Goal: Information Seeking & Learning: Learn about a topic

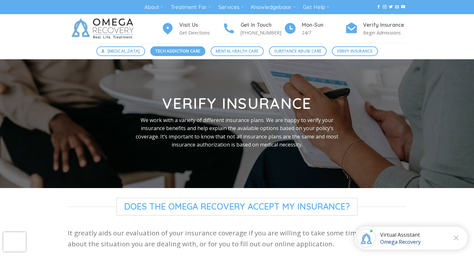
click at [173, 51] on span "Tech Addiction Care" at bounding box center [177, 51] width 44 height 6
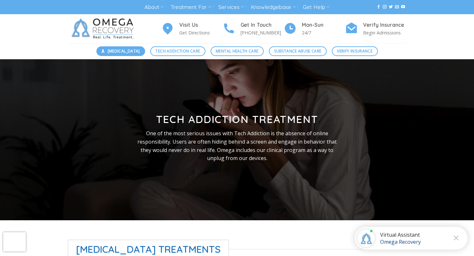
click at [122, 53] on span "[MEDICAL_DATA]" at bounding box center [124, 51] width 32 height 6
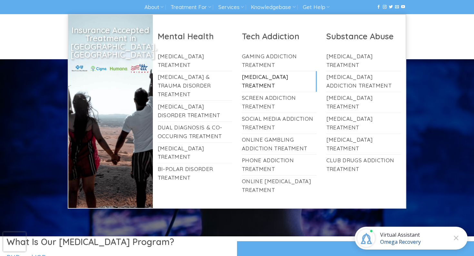
click at [264, 78] on link "[MEDICAL_DATA] Treatment" at bounding box center [279, 81] width 75 height 21
click at [267, 185] on link "Online [MEDICAL_DATA] Treatment" at bounding box center [279, 186] width 75 height 21
click at [197, 7] on link "Treatment For" at bounding box center [190, 7] width 40 height 12
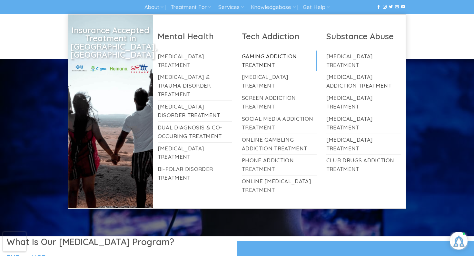
click at [263, 66] on link "Gaming Addiction Treatment" at bounding box center [279, 61] width 75 height 21
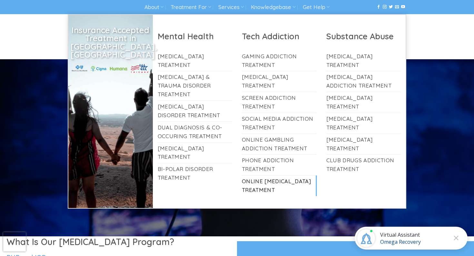
click at [261, 187] on link "Online [MEDICAL_DATA] Treatment" at bounding box center [279, 186] width 75 height 21
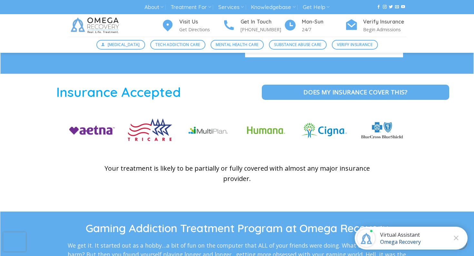
scroll to position [898, 0]
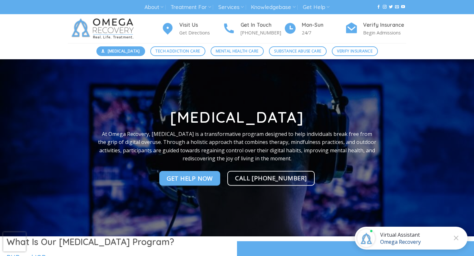
click at [115, 50] on span "[MEDICAL_DATA]" at bounding box center [124, 51] width 32 height 6
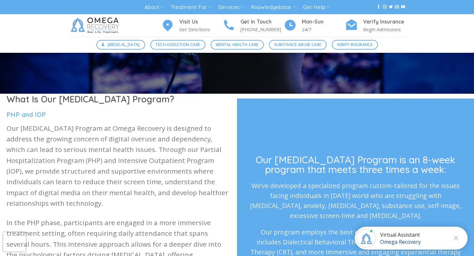
scroll to position [143, 0]
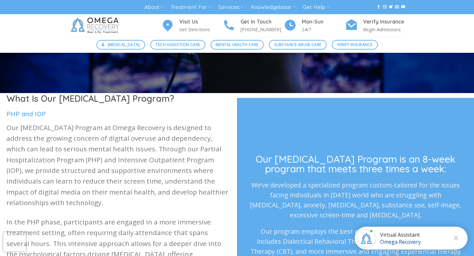
click at [114, 149] on p "Our [MEDICAL_DATA] Program at Omega Recovery is designed to address the growing…" at bounding box center [118, 165] width 224 height 86
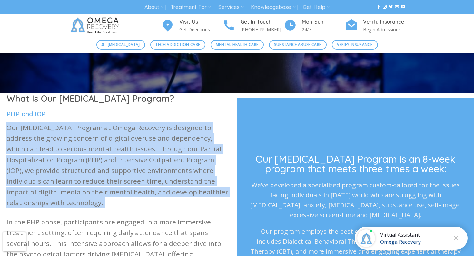
click at [132, 149] on p "Our [MEDICAL_DATA] Program at Omega Recovery is designed to address the growing…" at bounding box center [118, 165] width 224 height 86
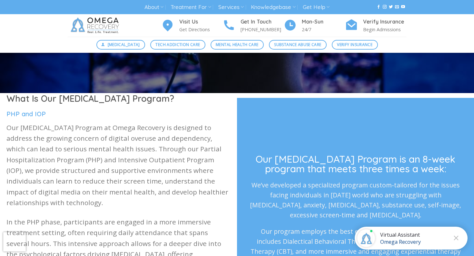
click at [132, 149] on p "Our [MEDICAL_DATA] Program at Omega Recovery is designed to address the growing…" at bounding box center [118, 165] width 224 height 86
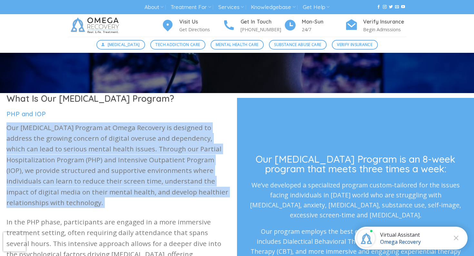
click at [113, 149] on p "Our [MEDICAL_DATA] Program at Omega Recovery is designed to address the growing…" at bounding box center [118, 165] width 224 height 86
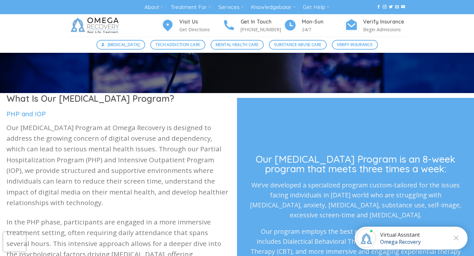
click at [113, 149] on p "Our [MEDICAL_DATA] Program at Omega Recovery is designed to address the growing…" at bounding box center [118, 165] width 224 height 86
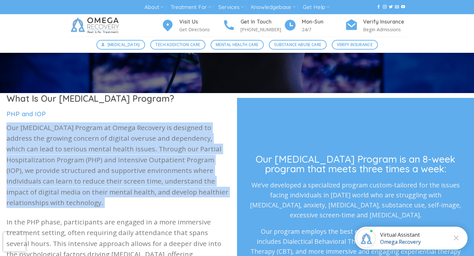
click at [135, 148] on p "Our [MEDICAL_DATA] Program at Omega Recovery is designed to address the growing…" at bounding box center [118, 165] width 224 height 86
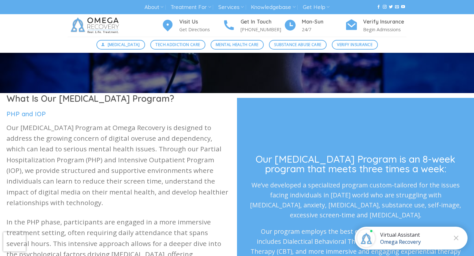
click at [135, 148] on p "Our [MEDICAL_DATA] Program at Omega Recovery is designed to address the growing…" at bounding box center [118, 165] width 224 height 86
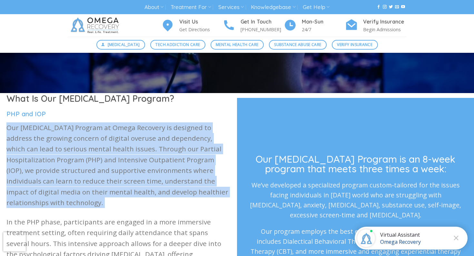
click at [135, 148] on p "Our [MEDICAL_DATA] Program at Omega Recovery is designed to address the growing…" at bounding box center [118, 165] width 224 height 86
click at [118, 147] on p "Our [MEDICAL_DATA] Program at Omega Recovery is designed to address the growing…" at bounding box center [118, 165] width 224 height 86
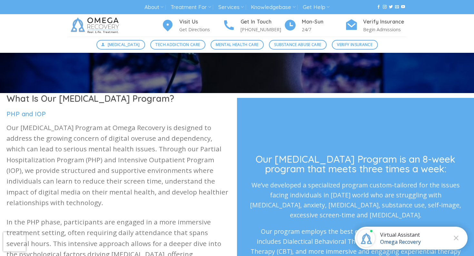
click at [118, 147] on p "Our [MEDICAL_DATA] Program at Omega Recovery is designed to address the growing…" at bounding box center [118, 165] width 224 height 86
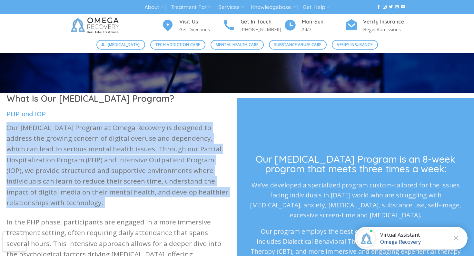
click at [130, 149] on p "Our [MEDICAL_DATA] Program at Omega Recovery is designed to address the growing…" at bounding box center [118, 165] width 224 height 86
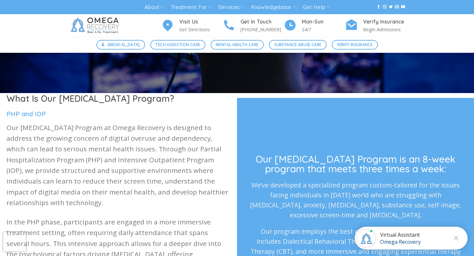
click at [130, 149] on p "Our [MEDICAL_DATA] Program at Omega Recovery is designed to address the growing…" at bounding box center [118, 165] width 224 height 86
click at [142, 151] on p "Our [MEDICAL_DATA] Program at Omega Recovery is designed to address the growing…" at bounding box center [118, 165] width 224 height 86
click at [154, 149] on p "Our [MEDICAL_DATA] Program at Omega Recovery is designed to address the growing…" at bounding box center [118, 165] width 224 height 86
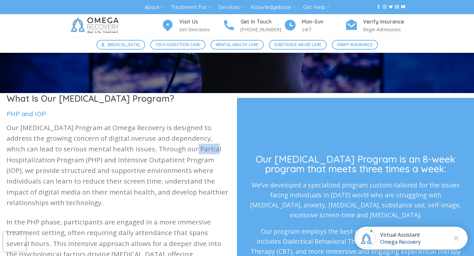
click at [175, 152] on p "Our [MEDICAL_DATA] Program at Omega Recovery is designed to address the growing…" at bounding box center [118, 165] width 224 height 86
click at [21, 164] on p "Our [MEDICAL_DATA] Program at Omega Recovery is designed to address the growing…" at bounding box center [118, 165] width 224 height 86
click at [40, 164] on p "Our [MEDICAL_DATA] Program at Omega Recovery is designed to address the growing…" at bounding box center [118, 165] width 224 height 86
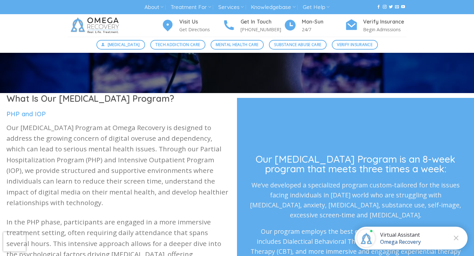
click at [40, 164] on p "Our [MEDICAL_DATA] Program at Omega Recovery is designed to address the growing…" at bounding box center [118, 165] width 224 height 86
click at [49, 162] on p "Our [MEDICAL_DATA] Program at Omega Recovery is designed to address the growing…" at bounding box center [118, 165] width 224 height 86
click at [60, 162] on p "Our [MEDICAL_DATA] Program at Omega Recovery is designed to address the growing…" at bounding box center [118, 165] width 224 height 86
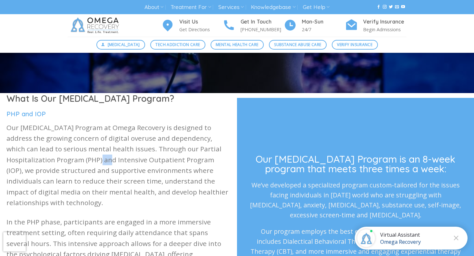
click at [77, 163] on p "Our [MEDICAL_DATA] Program at Omega Recovery is designed to address the growing…" at bounding box center [118, 165] width 224 height 86
click at [106, 163] on p "Our [MEDICAL_DATA] Program at Omega Recovery is designed to address the growing…" at bounding box center [118, 165] width 224 height 86
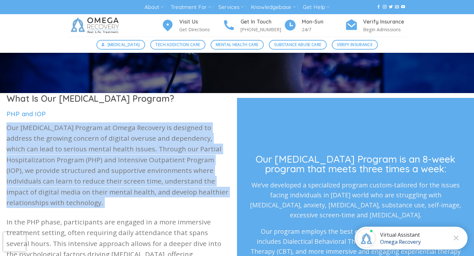
click at [137, 161] on p "Our [MEDICAL_DATA] Program at Omega Recovery is designed to address the growing…" at bounding box center [118, 165] width 224 height 86
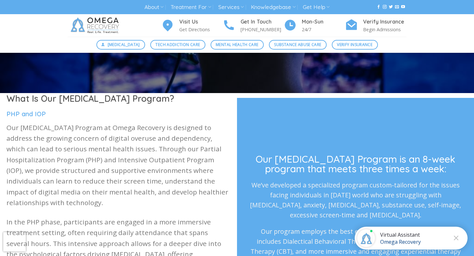
click at [137, 161] on p "Our [MEDICAL_DATA] Program at Omega Recovery is designed to address the growing…" at bounding box center [118, 165] width 224 height 86
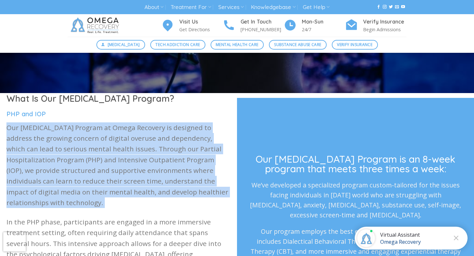
click at [153, 162] on p "Our [MEDICAL_DATA] Program at Omega Recovery is designed to address the growing…" at bounding box center [118, 165] width 224 height 86
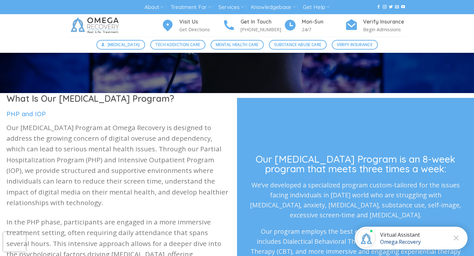
click at [181, 161] on p "Our [MEDICAL_DATA] Program at Omega Recovery is designed to address the growing…" at bounding box center [118, 165] width 224 height 86
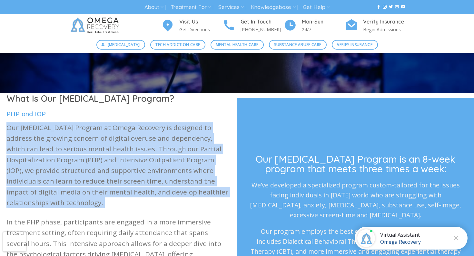
click at [200, 161] on p "Our [MEDICAL_DATA] Program at Omega Recovery is designed to address the growing…" at bounding box center [118, 165] width 224 height 86
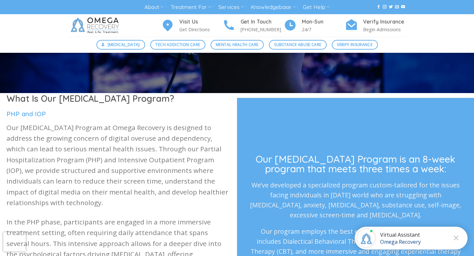
click at [200, 161] on p "Our [MEDICAL_DATA] Program at Omega Recovery is designed to address the growing…" at bounding box center [118, 165] width 224 height 86
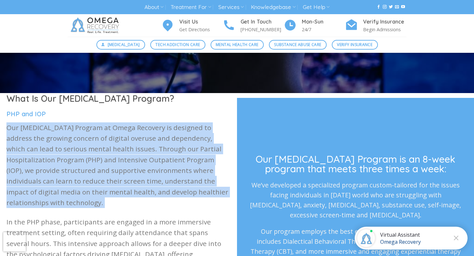
click at [79, 178] on p "Our [MEDICAL_DATA] Program at Omega Recovery is designed to address the growing…" at bounding box center [118, 165] width 224 height 86
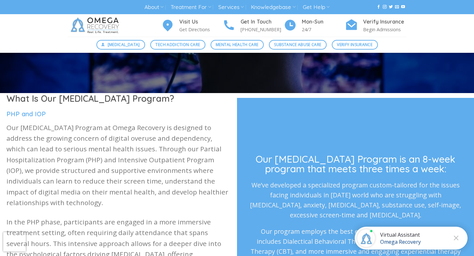
click at [79, 178] on p "Our [MEDICAL_DATA] Program at Omega Recovery is designed to address the growing…" at bounding box center [118, 165] width 224 height 86
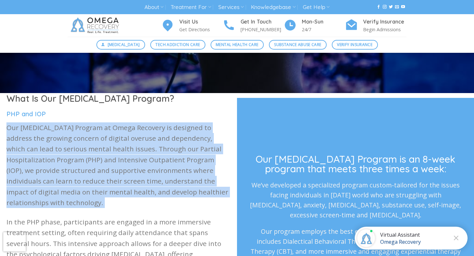
click at [93, 167] on p "Our [MEDICAL_DATA] Program at Omega Recovery is designed to address the growing…" at bounding box center [118, 165] width 224 height 86
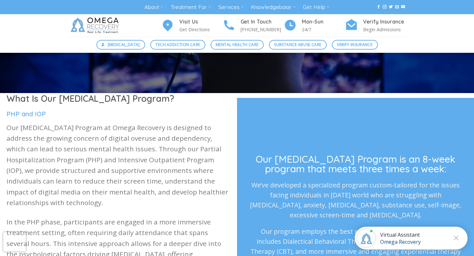
click at [93, 167] on p "Our [MEDICAL_DATA] Program at Omega Recovery is designed to address the growing…" at bounding box center [118, 165] width 224 height 86
click at [85, 168] on p "Our [MEDICAL_DATA] Program at Omega Recovery is designed to address the growing…" at bounding box center [118, 165] width 224 height 86
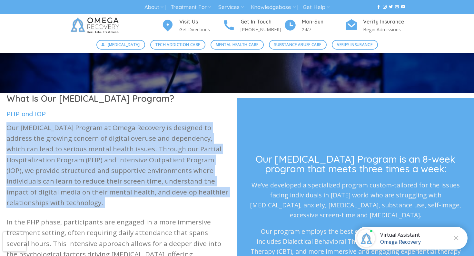
click at [111, 172] on p "Our [MEDICAL_DATA] Program at Omega Recovery is designed to address the growing…" at bounding box center [118, 165] width 224 height 86
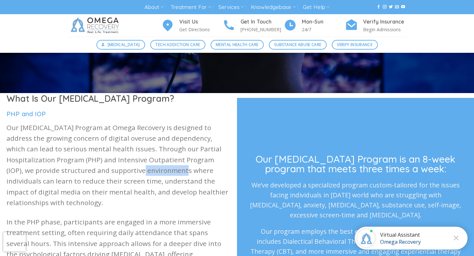
click at [111, 172] on p "Our [MEDICAL_DATA] Program at Omega Recovery is designed to address the growing…" at bounding box center [118, 165] width 224 height 86
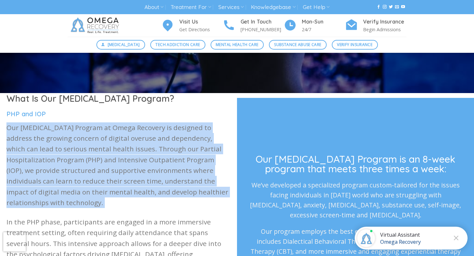
click at [137, 172] on p "Our [MEDICAL_DATA] Program at Omega Recovery is designed to address the growing…" at bounding box center [118, 165] width 224 height 86
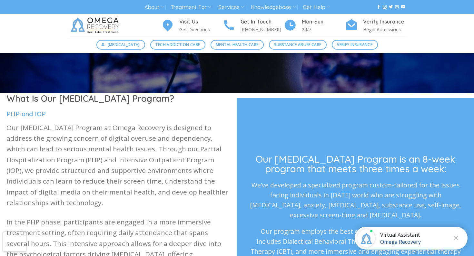
click at [137, 172] on p "Our [MEDICAL_DATA] Program at Omega Recovery is designed to address the growing…" at bounding box center [118, 165] width 224 height 86
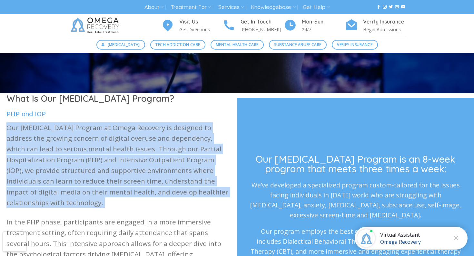
click at [159, 172] on p "Our [MEDICAL_DATA] Program at Omega Recovery is designed to address the growing…" at bounding box center [118, 165] width 224 height 86
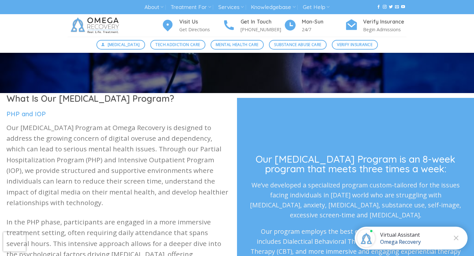
click at [159, 172] on p "Our [MEDICAL_DATA] Program at Omega Recovery is designed to address the growing…" at bounding box center [118, 165] width 224 height 86
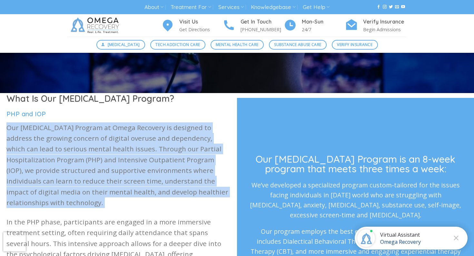
click at [182, 172] on p "Our [MEDICAL_DATA] Program at Omega Recovery is designed to address the growing…" at bounding box center [118, 165] width 224 height 86
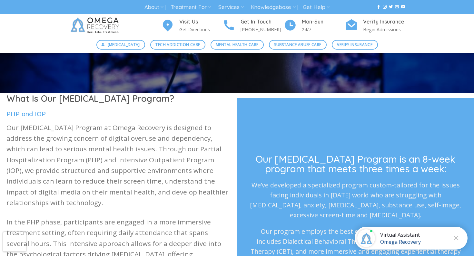
click at [182, 172] on p "Our [MEDICAL_DATA] Program at Omega Recovery is designed to address the growing…" at bounding box center [118, 165] width 224 height 86
click at [26, 178] on p "Our [MEDICAL_DATA] Program at Omega Recovery is designed to address the growing…" at bounding box center [118, 165] width 224 height 86
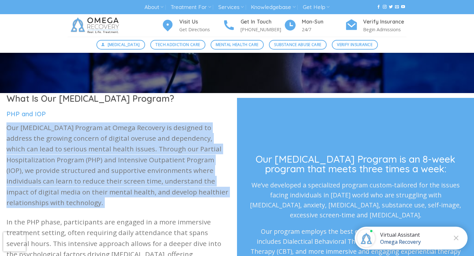
click at [44, 179] on p "Our [MEDICAL_DATA] Program at Omega Recovery is designed to address the growing…" at bounding box center [118, 165] width 224 height 86
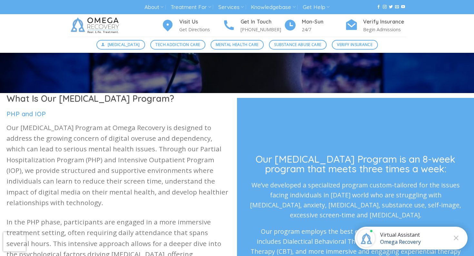
click at [44, 179] on p "Our [MEDICAL_DATA] Program at Omega Recovery is designed to address the growing…" at bounding box center [118, 165] width 224 height 86
click at [68, 181] on p "Our [MEDICAL_DATA] Program at Omega Recovery is designed to address the growing…" at bounding box center [118, 165] width 224 height 86
click at [57, 181] on p "Our [MEDICAL_DATA] Program at Omega Recovery is designed to address the growing…" at bounding box center [118, 165] width 224 height 86
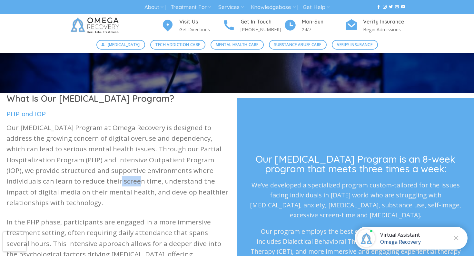
click at [103, 188] on p "Our [MEDICAL_DATA] Program at Omega Recovery is designed to address the growing…" at bounding box center [118, 165] width 224 height 86
click at [106, 181] on p "Our [MEDICAL_DATA] Program at Omega Recovery is designed to address the growing…" at bounding box center [118, 165] width 224 height 86
click at [132, 183] on p "Our [MEDICAL_DATA] Program at Omega Recovery is designed to address the growing…" at bounding box center [118, 165] width 224 height 86
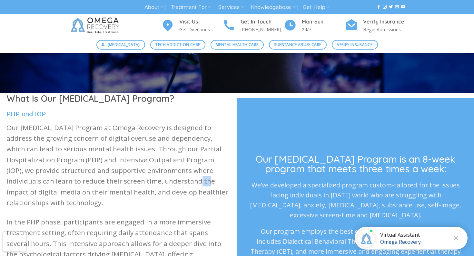
click at [143, 183] on p "Our [MEDICAL_DATA] Program at Omega Recovery is designed to address the growing…" at bounding box center [118, 165] width 224 height 86
click at [163, 182] on p "Our [MEDICAL_DATA] Program at Omega Recovery is designed to address the growing…" at bounding box center [118, 165] width 224 height 86
click at [183, 182] on p "Our [MEDICAL_DATA] Program at Omega Recovery is designed to address the growing…" at bounding box center [118, 165] width 224 height 86
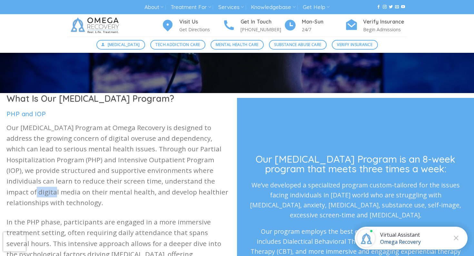
click at [183, 182] on p "Our [MEDICAL_DATA] Program at Omega Recovery is designed to address the growing…" at bounding box center [118, 165] width 224 height 86
click at [198, 182] on p "Our [MEDICAL_DATA] Program at Omega Recovery is designed to address the growing…" at bounding box center [118, 165] width 224 height 86
click at [211, 182] on p "Our [MEDICAL_DATA] Program at Omega Recovery is designed to address the growing…" at bounding box center [118, 165] width 224 height 86
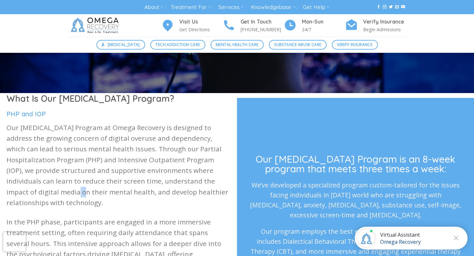
click at [12, 192] on p "Our [MEDICAL_DATA] Program at Omega Recovery is designed to address the growing…" at bounding box center [118, 165] width 224 height 86
click at [31, 192] on p "Our [MEDICAL_DATA] Program at Omega Recovery is designed to address the growing…" at bounding box center [118, 165] width 224 height 86
click at [53, 193] on p "Our [MEDICAL_DATA] Program at Omega Recovery is designed to address the growing…" at bounding box center [118, 165] width 224 height 86
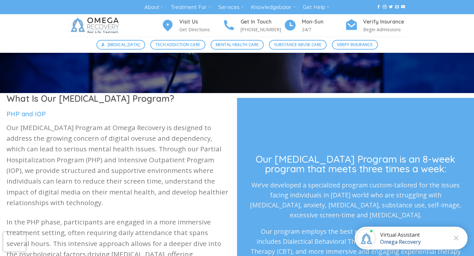
click at [53, 193] on p "Our [MEDICAL_DATA] Program at Omega Recovery is designed to address the growing…" at bounding box center [118, 165] width 224 height 86
click at [76, 193] on p "Our [MEDICAL_DATA] Program at Omega Recovery is designed to address the growing…" at bounding box center [118, 165] width 224 height 86
click at [98, 192] on p "Our [MEDICAL_DATA] Program at Omega Recovery is designed to address the growing…" at bounding box center [118, 165] width 224 height 86
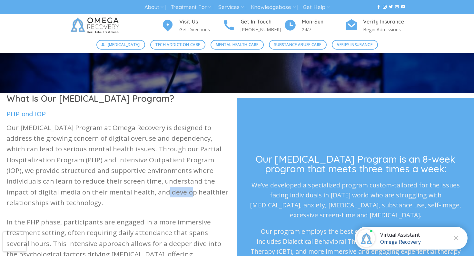
click at [120, 193] on p "Our [MEDICAL_DATA] Program at Omega Recovery is designed to address the growing…" at bounding box center [118, 165] width 224 height 86
click at [153, 194] on p "Our [MEDICAL_DATA] Program at Omega Recovery is designed to address the growing…" at bounding box center [118, 165] width 224 height 86
click at [185, 193] on p "Our [MEDICAL_DATA] Program at Omega Recovery is designed to address the growing…" at bounding box center [118, 165] width 224 height 86
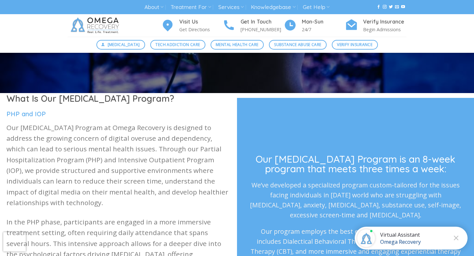
click at [185, 193] on p "Our [MEDICAL_DATA] Program at Omega Recovery is designed to address the growing…" at bounding box center [118, 165] width 224 height 86
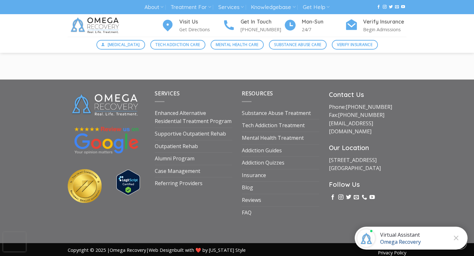
scroll to position [1901, 0]
drag, startPoint x: 374, startPoint y: 155, endPoint x: 327, endPoint y: 145, distance: 48.4
click at [327, 145] on div "Contact Us Phone: [PHONE_NUMBER] Fax: [PHONE_NUMBER] [EMAIL_ADDRESS][DOMAIN_NAM…" at bounding box center [367, 154] width 87 height 129
click at [347, 157] on link "[STREET_ADDRESS]" at bounding box center [355, 164] width 52 height 15
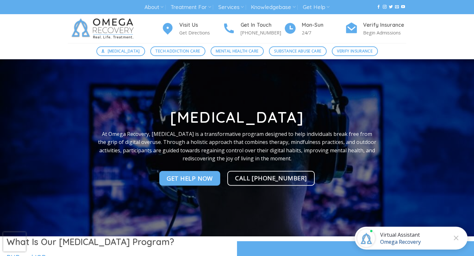
scroll to position [0, 0]
